Goal: Use online tool/utility: Utilize a website feature to perform a specific function

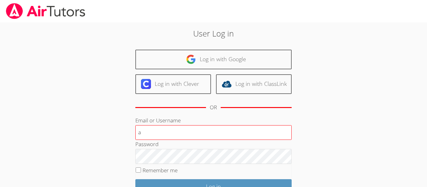
type input "[EMAIL_ADDRESS][DOMAIN_NAME]"
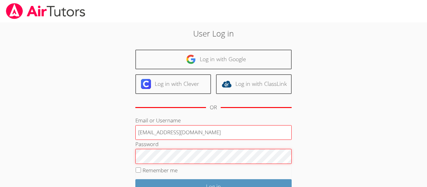
click at [135, 179] on input "Log in" at bounding box center [213, 186] width 156 height 15
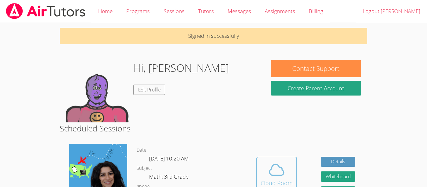
click at [285, 166] on span at bounding box center [277, 170] width 32 height 18
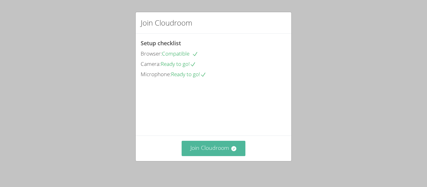
click at [234, 147] on icon at bounding box center [233, 148] width 5 height 5
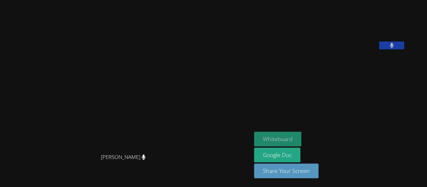
click at [293, 138] on button "Whiteboard" at bounding box center [277, 139] width 47 height 15
click at [299, 136] on button "Whiteboard" at bounding box center [277, 139] width 47 height 15
